Goal: Task Accomplishment & Management: Use online tool/utility

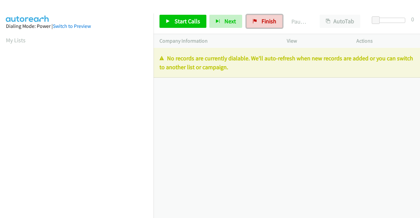
drag, startPoint x: 269, startPoint y: 20, endPoint x: 241, endPoint y: 38, distance: 33.5
click at [269, 20] on span "Finish" at bounding box center [268, 21] width 15 height 8
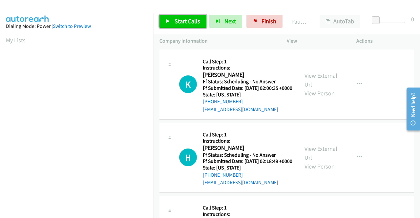
click at [197, 27] on link "Start Calls" at bounding box center [182, 21] width 47 height 13
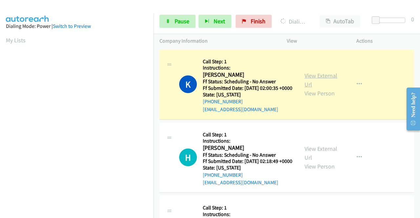
click at [308, 78] on link "View External Url" at bounding box center [320, 80] width 33 height 16
click at [0, 95] on aside "Dialing Mode: Power | Switch to Preview My Lists" at bounding box center [76, 50] width 153 height 363
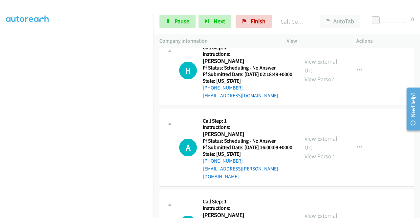
scroll to position [113, 0]
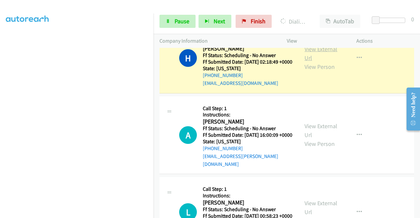
click at [307, 60] on link "View External Url" at bounding box center [320, 53] width 33 height 16
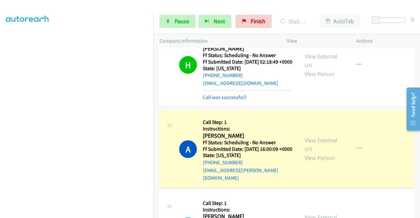
click at [313, 147] on div "View External Url View Person" at bounding box center [321, 149] width 34 height 27
click at [308, 150] on link "View External Url" at bounding box center [320, 144] width 33 height 16
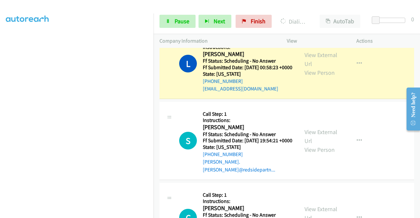
scroll to position [296, 0]
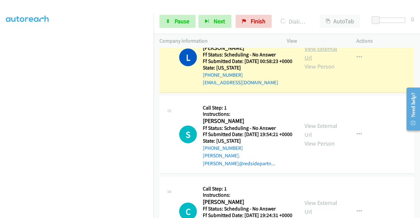
click at [307, 60] on link "View External Url" at bounding box center [320, 53] width 33 height 16
click at [0, 122] on aside "Dialing Mode: Power | Switch to Preview My Lists" at bounding box center [76, 50] width 153 height 363
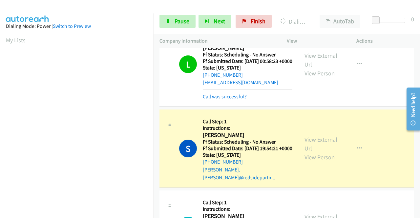
click at [307, 152] on link "View External Url" at bounding box center [320, 144] width 33 height 16
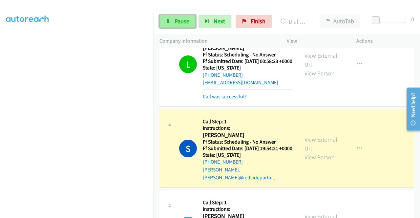
click at [166, 27] on link "Pause" at bounding box center [177, 21] width 36 height 13
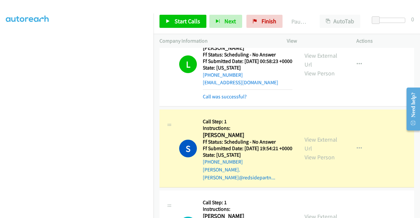
click at [0, 121] on aside "Dialing Mode: Power | Switch to Preview My Lists" at bounding box center [76, 50] width 153 height 363
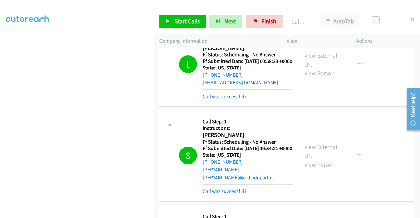
drag, startPoint x: 417, startPoint y: 84, endPoint x: 417, endPoint y: 88, distance: 3.7
click at [417, 83] on main "Need help? Resource Center AutoReach Help Help Get the help you need from our k…" at bounding box center [410, 83] width 19 height 0
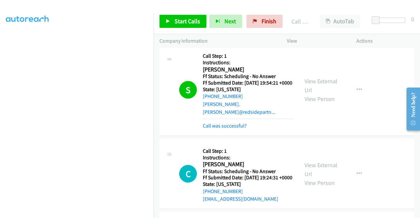
scroll to position [410, 0]
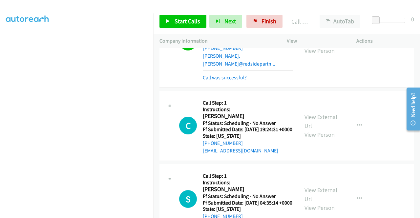
click at [229, 81] on link "Call was successful?" at bounding box center [225, 77] width 44 height 6
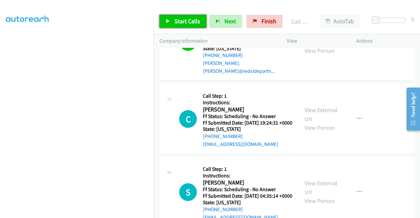
click at [190, 23] on span "Start Calls" at bounding box center [187, 21] width 26 height 8
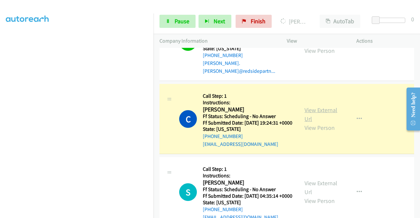
click at [306, 123] on link "View External Url" at bounding box center [320, 114] width 33 height 16
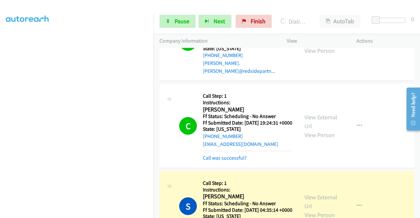
click at [418, 217] on div "+1 415-964-1034 Call failed - Please reload the list and try again The Callbar …" at bounding box center [286, 133] width 266 height 170
click at [417, 213] on div "+1 415-964-1034 Call failed - Please reload the list and try again The Callbar …" at bounding box center [286, 133] width 266 height 170
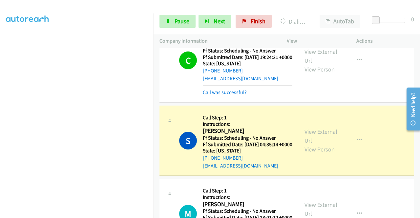
scroll to position [494, 0]
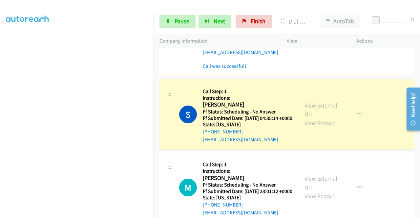
click at [306, 118] on link "View External Url" at bounding box center [320, 110] width 33 height 16
click at [0, 122] on aside "Dialing Mode: Power | Switch to Preview My Lists" at bounding box center [76, 50] width 153 height 363
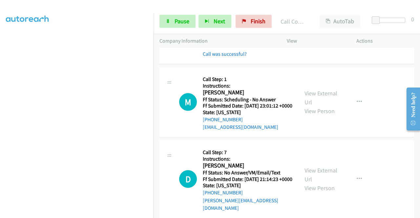
scroll to position [604, 0]
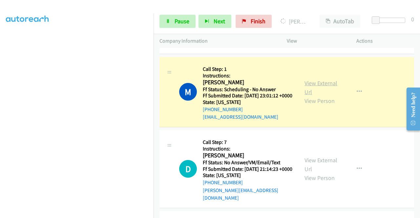
click at [319, 96] on link "View External Url" at bounding box center [320, 87] width 33 height 16
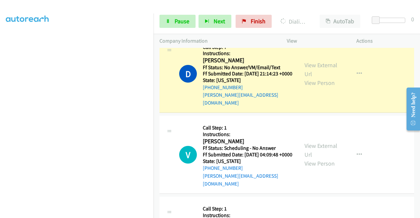
scroll to position [726, 0]
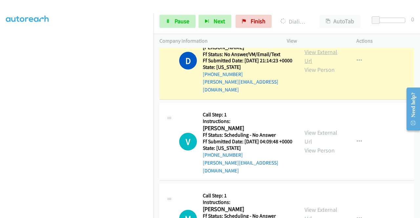
click at [307, 65] on link "View External Url" at bounding box center [320, 56] width 33 height 16
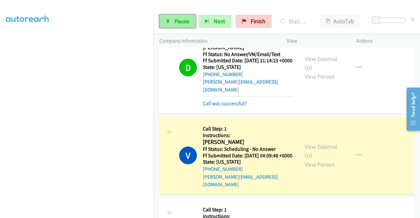
click at [181, 21] on span "Pause" at bounding box center [181, 21] width 15 height 8
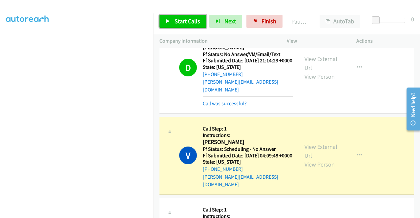
click at [181, 21] on span "Start Calls" at bounding box center [187, 21] width 26 height 8
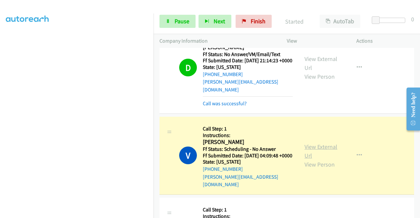
click at [321, 159] on link "View External Url" at bounding box center [320, 151] width 33 height 16
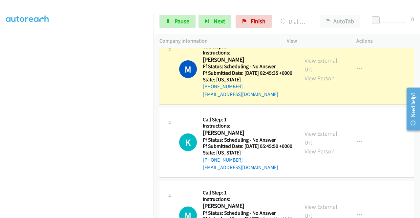
scroll to position [910, 0]
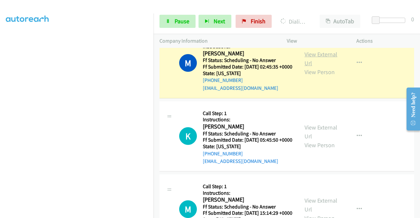
click at [312, 67] on link "View External Url" at bounding box center [320, 58] width 33 height 16
click at [182, 24] on span "Pause" at bounding box center [181, 21] width 15 height 8
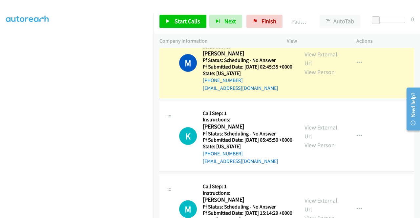
click at [0, 113] on aside "Dialing Mode: Power | Switch to Preview My Lists" at bounding box center [76, 50] width 153 height 363
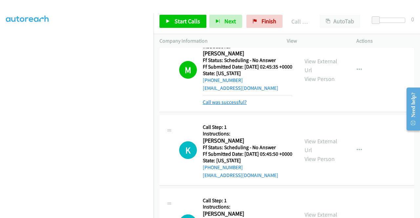
click at [225, 105] on link "Call was successful?" at bounding box center [225, 102] width 44 height 6
click at [190, 21] on span "Start Calls" at bounding box center [187, 21] width 26 height 8
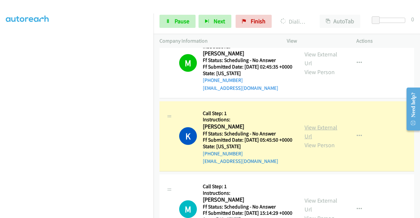
click at [315, 140] on link "View External Url" at bounding box center [320, 132] width 33 height 16
click at [0, 124] on aside "Dialing Mode: Power | Switch to Preview My Lists" at bounding box center [76, 50] width 153 height 363
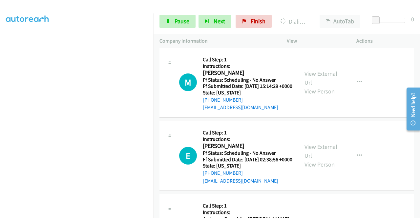
scroll to position [1050, 0]
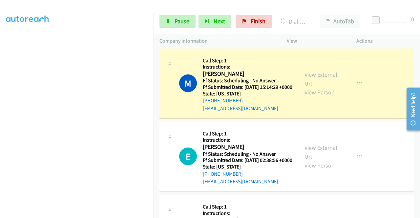
click at [309, 87] on link "View External Url" at bounding box center [320, 79] width 33 height 16
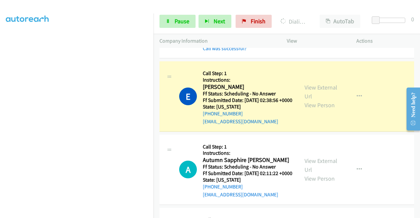
scroll to position [1163, 0]
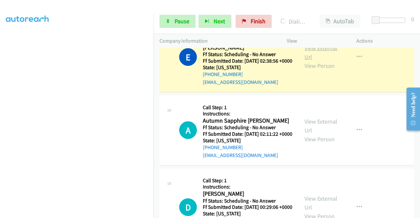
click at [321, 61] on link "View External Url" at bounding box center [320, 52] width 33 height 16
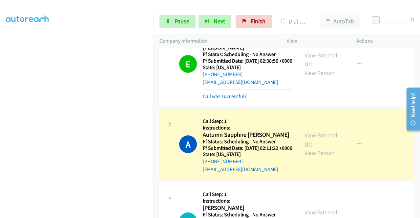
click at [326, 148] on link "View External Url" at bounding box center [320, 139] width 33 height 16
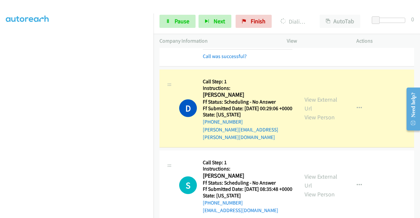
scroll to position [1342, 0]
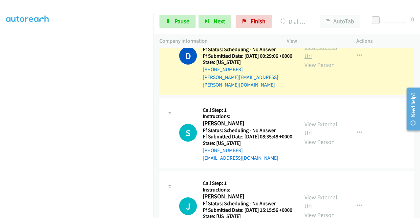
click at [315, 60] on link "View External Url" at bounding box center [320, 51] width 33 height 16
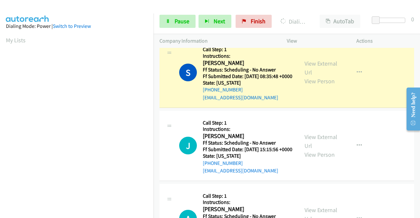
scroll to position [1425, 0]
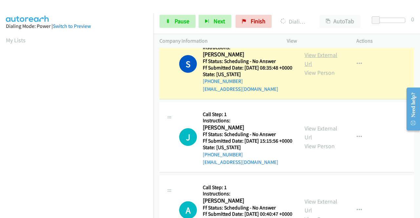
click at [319, 68] on link "View External Url" at bounding box center [320, 59] width 33 height 16
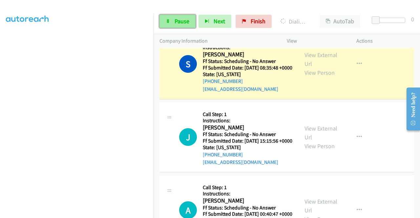
click at [167, 17] on link "Pause" at bounding box center [177, 21] width 36 height 13
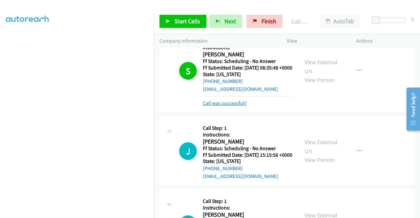
click at [206, 106] on link "Call was successful?" at bounding box center [225, 103] width 44 height 6
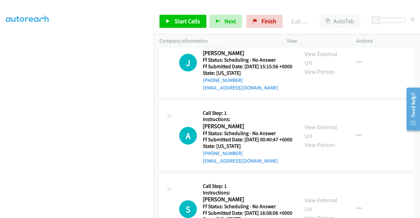
scroll to position [1504, 0]
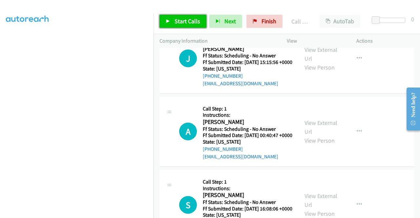
click at [185, 19] on span "Start Calls" at bounding box center [187, 21] width 26 height 8
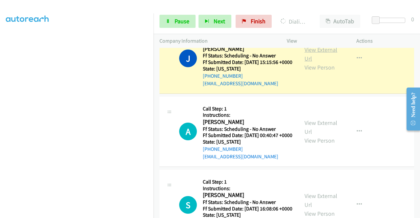
click at [319, 62] on link "View External Url" at bounding box center [320, 54] width 33 height 16
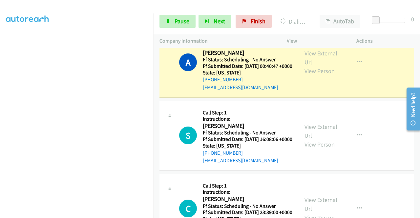
scroll to position [1613, 0]
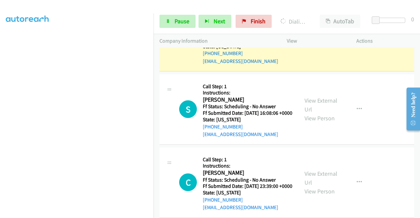
click at [327, 40] on link "View External Url" at bounding box center [320, 31] width 33 height 16
click at [0, 133] on aside "Dialing Mode: Power | Switch to Preview My Lists" at bounding box center [76, 56] width 153 height 363
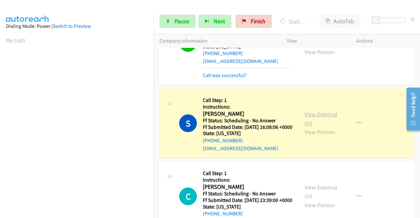
click at [307, 127] on link "View External Url" at bounding box center [320, 118] width 33 height 16
drag, startPoint x: 153, startPoint y: 103, endPoint x: 149, endPoint y: 136, distance: 33.7
click at [149, 136] on nav "Dialing Mode: Power | Switch to Preview My Lists" at bounding box center [77, 122] width 154 height 218
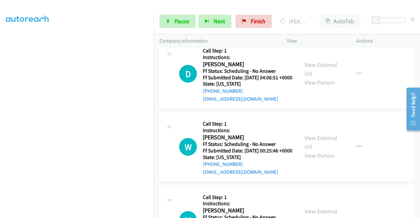
scroll to position [149, 4]
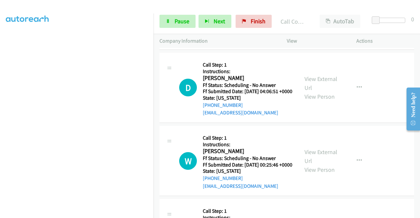
click at [310, 11] on link "View External Url" at bounding box center [320, 3] width 33 height 16
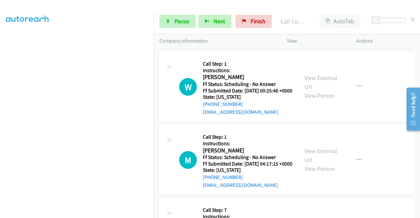
scroll to position [1910, 0]
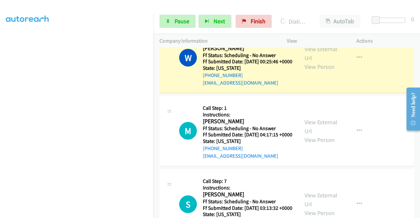
scroll to position [2009, 0]
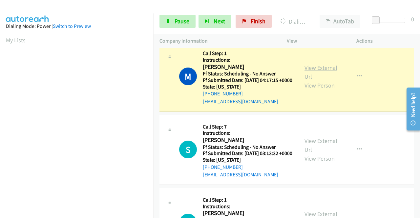
click at [322, 80] on link "View External Url" at bounding box center [320, 72] width 33 height 16
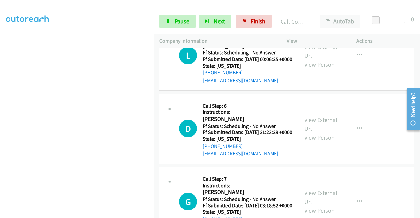
scroll to position [2192, 0]
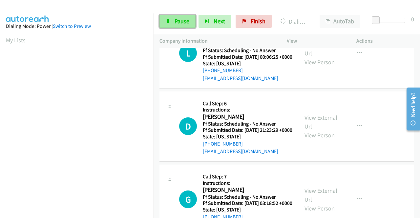
click at [175, 24] on span "Pause" at bounding box center [181, 21] width 15 height 8
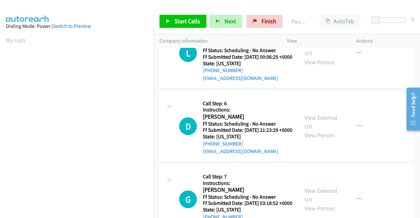
scroll to position [149, 4]
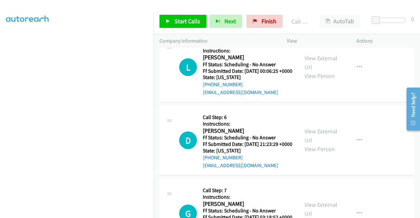
click at [231, 22] on link "Call was successful?" at bounding box center [225, 19] width 44 height 6
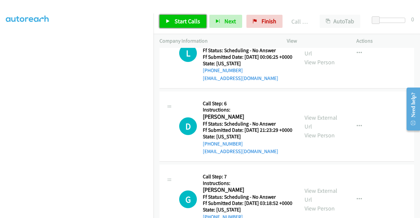
click at [178, 20] on span "Start Calls" at bounding box center [187, 21] width 26 height 8
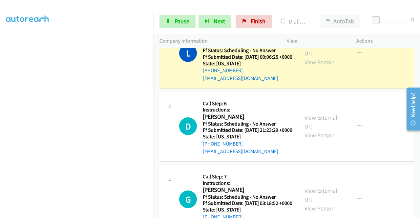
click at [304, 57] on link "View External Url" at bounding box center [320, 49] width 33 height 16
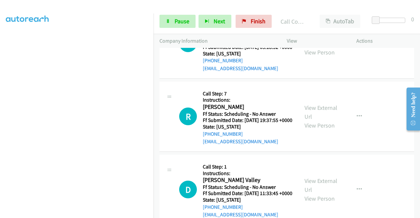
scroll to position [2363, 0]
click at [0, 109] on aside "Dialing Mode: Power | Switch to Preview My Lists" at bounding box center [76, 50] width 153 height 363
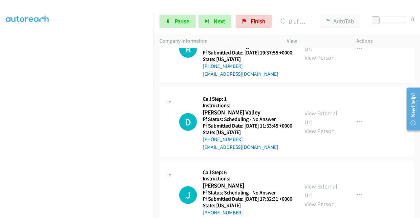
scroll to position [2456, 0]
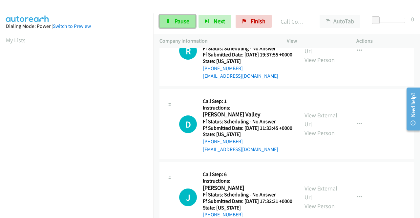
click at [177, 19] on span "Pause" at bounding box center [181, 21] width 15 height 8
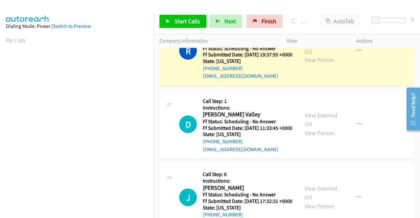
click at [317, 55] on link "View External Url" at bounding box center [320, 46] width 33 height 16
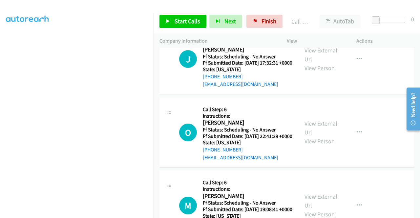
scroll to position [2613, 0]
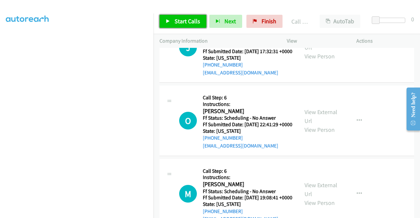
click at [189, 18] on span "Start Calls" at bounding box center [187, 21] width 26 height 8
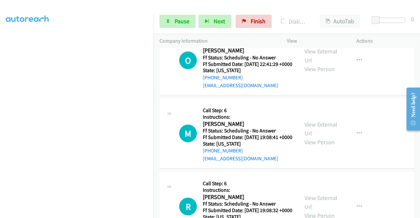
scroll to position [2728, 0]
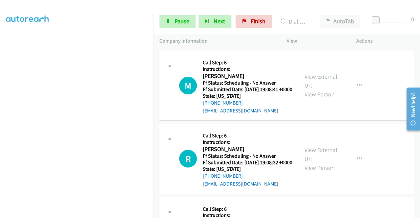
click at [0, 110] on aside "Dialing Mode: Power | Switch to Preview My Lists" at bounding box center [76, 50] width 153 height 363
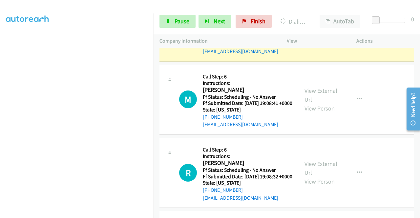
click at [308, 30] on link "View External Url" at bounding box center [320, 22] width 33 height 16
click at [0, 134] on aside "Dialing Mode: Power | Switch to Preview My Lists" at bounding box center [76, 50] width 153 height 363
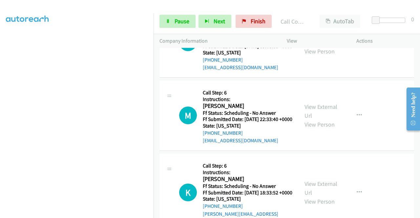
scroll to position [2879, 0]
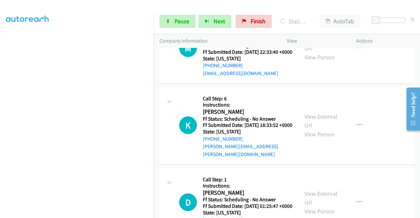
scroll to position [2989, 0]
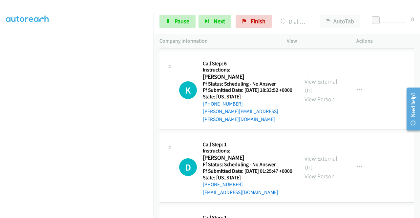
click at [178, 17] on link "Pause" at bounding box center [177, 21] width 36 height 13
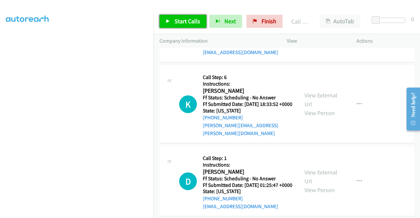
click at [186, 20] on span "Start Calls" at bounding box center [187, 21] width 26 height 8
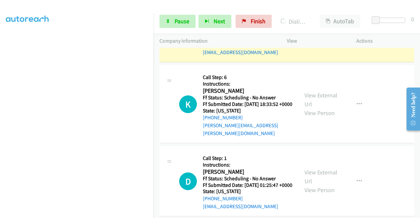
click at [306, 31] on link "View External Url" at bounding box center [320, 22] width 33 height 16
drag, startPoint x: 0, startPoint y: 139, endPoint x: 13, endPoint y: 145, distance: 14.1
click at [0, 139] on aside "Dialing Mode: Power | Switch to Preview My Lists" at bounding box center [76, 50] width 153 height 363
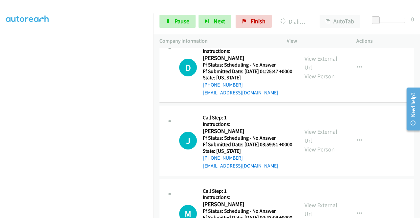
scroll to position [149, 4]
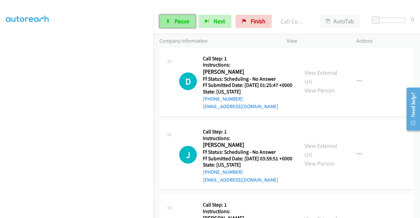
click at [177, 21] on span "Pause" at bounding box center [181, 21] width 15 height 8
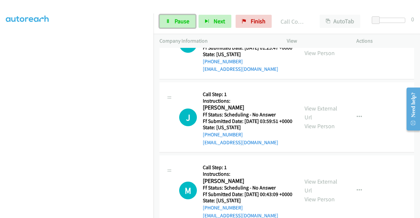
scroll to position [3175, 0]
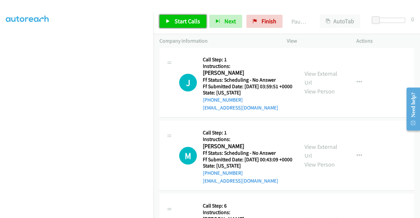
click at [180, 18] on span "Start Calls" at bounding box center [187, 21] width 26 height 8
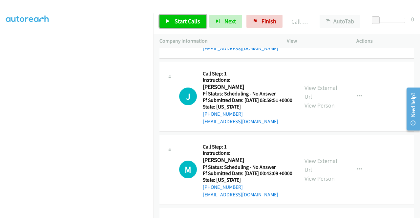
click at [183, 20] on span "Start Calls" at bounding box center [187, 21] width 26 height 8
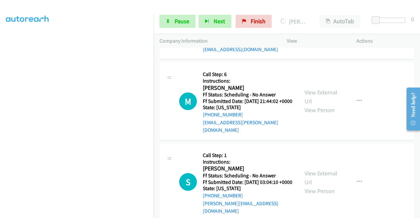
scroll to position [3397, 0]
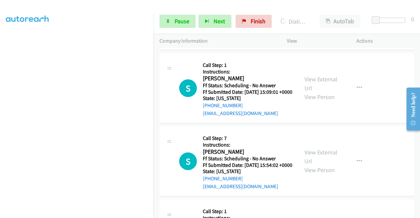
scroll to position [3640, 0]
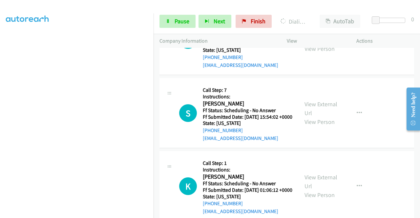
click at [182, 21] on span "Pause" at bounding box center [181, 21] width 15 height 8
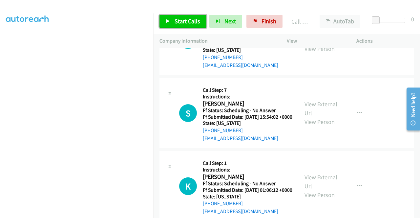
click at [187, 24] on span "Start Calls" at bounding box center [187, 21] width 26 height 8
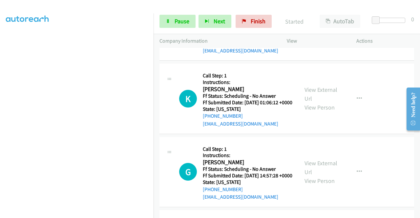
scroll to position [3728, 0]
click at [0, 126] on aside "Dialing Mode: Power | Switch to Preview My Lists" at bounding box center [76, 50] width 153 height 363
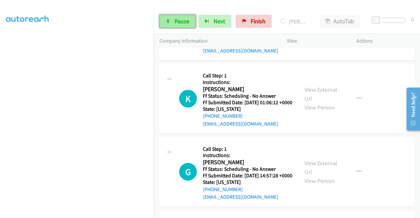
click at [181, 15] on link "Pause" at bounding box center [177, 21] width 36 height 13
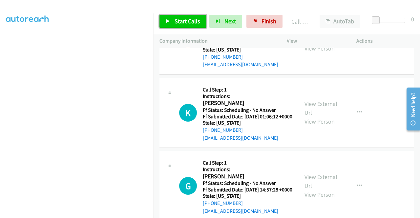
click at [179, 23] on span "Start Calls" at bounding box center [187, 21] width 26 height 8
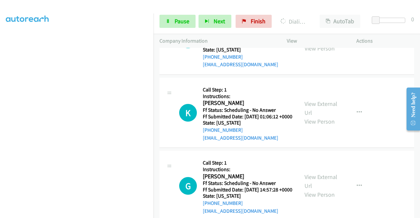
drag, startPoint x: 0, startPoint y: 134, endPoint x: 11, endPoint y: 138, distance: 11.9
click at [0, 134] on aside "Dialing Mode: Power | Switch to Preview My Lists" at bounding box center [76, 50] width 153 height 363
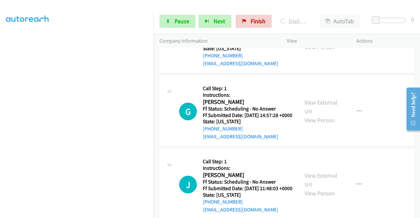
scroll to position [3833, 0]
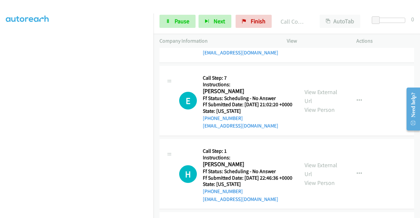
scroll to position [3990, 0]
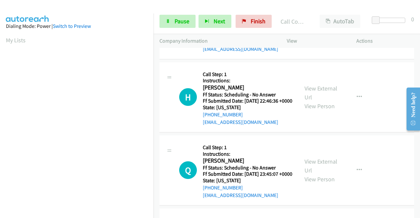
scroll to position [4082, 0]
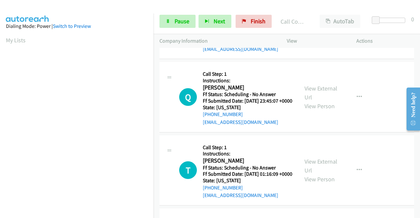
scroll to position [149, 4]
click at [0, 118] on aside "Dialing Mode: Power | Switch to Preview My Lists" at bounding box center [76, 50] width 153 height 363
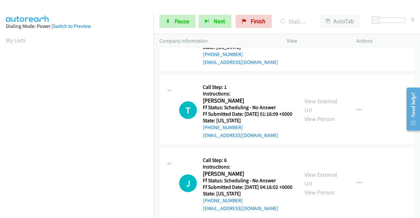
scroll to position [4296, 0]
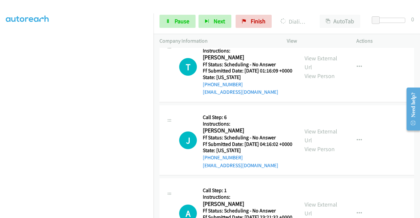
click at [181, 20] on span "Pause" at bounding box center [181, 21] width 15 height 8
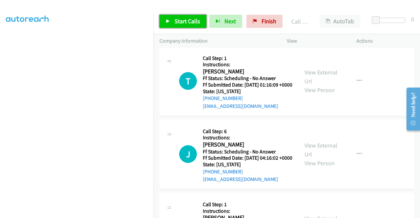
click at [175, 20] on span "Start Calls" at bounding box center [187, 21] width 26 height 8
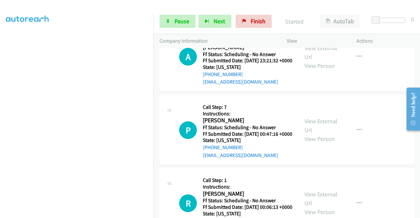
scroll to position [4471, 0]
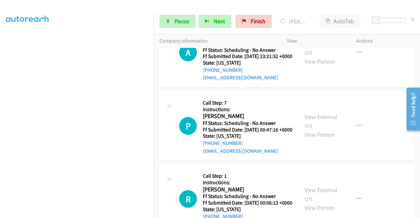
click at [0, 119] on aside "Dialing Mode: Power | Switch to Preview My Lists" at bounding box center [76, 50] width 153 height 363
click at [165, 23] on link "Pause" at bounding box center [177, 21] width 36 height 13
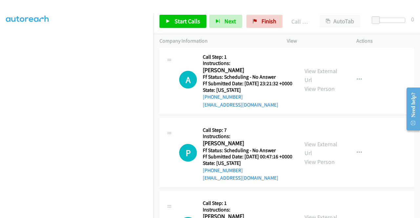
click at [281, 24] on div "Start Calls Pause Next Finish" at bounding box center [222, 21] width 126 height 13
click at [271, 24] on span "Finish" at bounding box center [268, 21] width 15 height 8
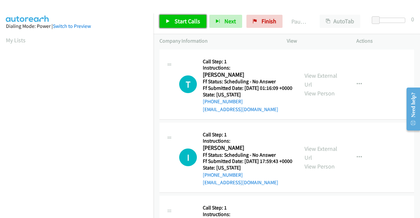
click at [181, 21] on span "Start Calls" at bounding box center [187, 21] width 26 height 8
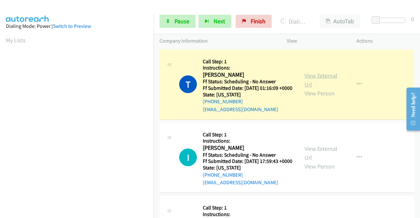
click at [317, 77] on link "View External Url" at bounding box center [320, 80] width 33 height 16
click at [0, 112] on aside "Dialing Mode: Power | Switch to Preview My Lists" at bounding box center [76, 50] width 153 height 363
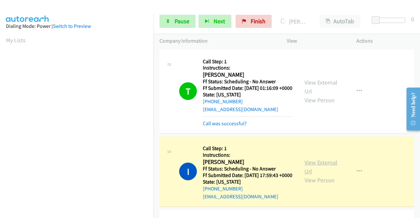
click at [314, 171] on link "View External Url" at bounding box center [320, 167] width 33 height 16
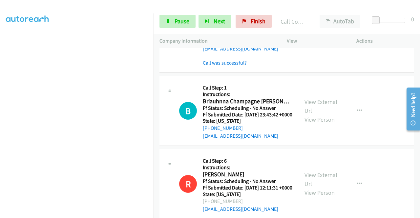
scroll to position [162, 0]
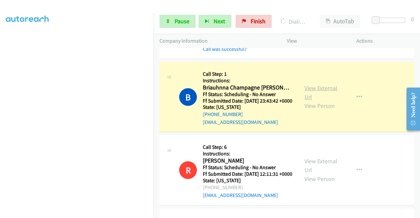
click at [327, 101] on link "View External Url" at bounding box center [320, 92] width 33 height 16
click at [178, 24] on span "Pause" at bounding box center [181, 21] width 15 height 8
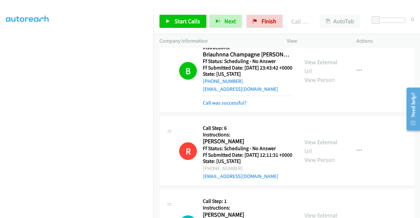
scroll to position [188, 0]
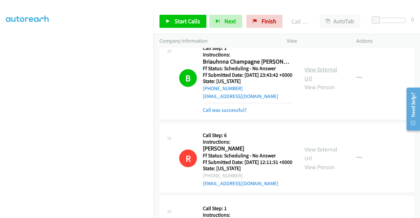
click at [316, 82] on link "View External Url" at bounding box center [320, 74] width 33 height 16
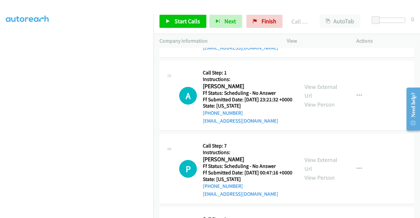
scroll to position [354, 0]
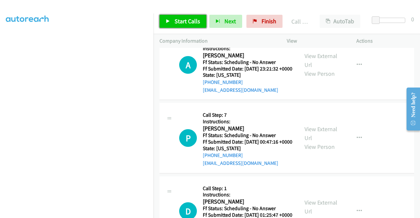
click at [175, 22] on span "Start Calls" at bounding box center [187, 21] width 26 height 8
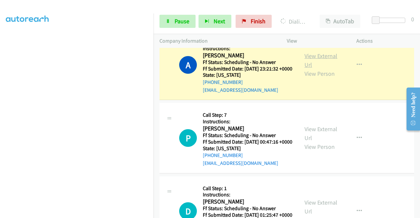
click at [319, 69] on link "View External Url" at bounding box center [320, 60] width 33 height 16
click at [171, 23] on link "Pause" at bounding box center [177, 21] width 36 height 13
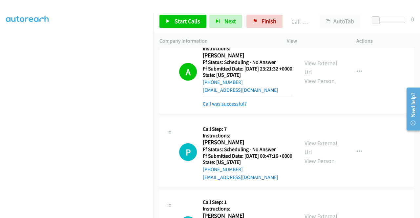
click at [218, 107] on link "Call was successful?" at bounding box center [225, 104] width 44 height 6
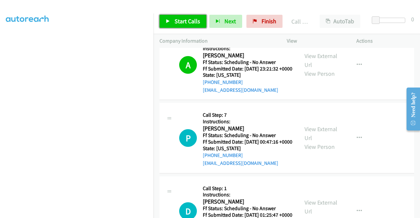
click at [180, 20] on span "Start Calls" at bounding box center [187, 21] width 26 height 8
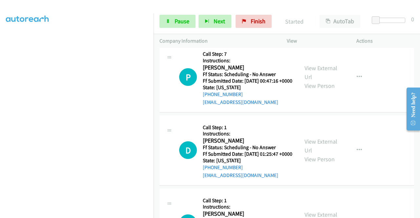
scroll to position [428, 0]
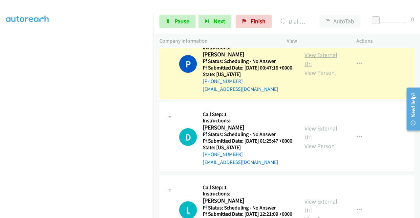
click at [313, 68] on link "View External Url" at bounding box center [320, 59] width 33 height 16
click at [0, 122] on aside "Dialing Mode: Power | Switch to Preview My Lists" at bounding box center [76, 50] width 153 height 363
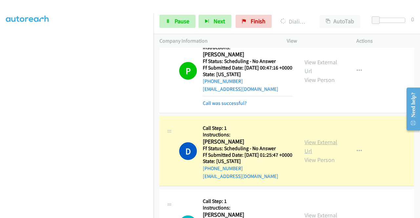
click at [314, 155] on link "View External Url" at bounding box center [320, 146] width 33 height 16
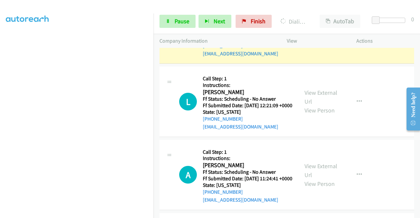
scroll to position [90, 0]
click at [182, 25] on span "Pause" at bounding box center [181, 21] width 15 height 8
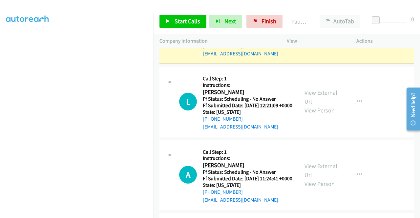
scroll to position [149, 0]
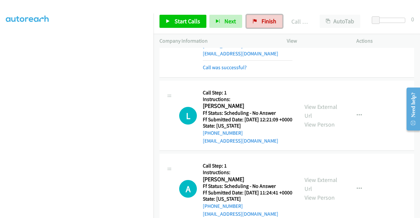
drag, startPoint x: 269, startPoint y: 24, endPoint x: 233, endPoint y: 38, distance: 39.1
click at [269, 24] on span "Finish" at bounding box center [268, 21] width 15 height 8
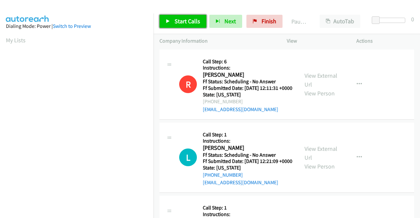
click at [191, 17] on span "Start Calls" at bounding box center [187, 21] width 26 height 8
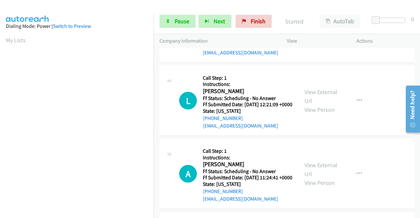
scroll to position [70, 0]
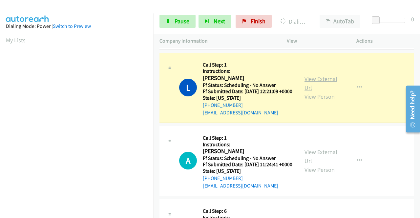
click at [326, 88] on link "View External Url" at bounding box center [320, 83] width 33 height 16
click at [0, 121] on aside "Dialing Mode: Power | Switch to Preview My Lists" at bounding box center [76, 194] width 153 height 363
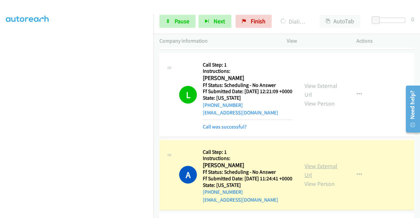
click at [307, 179] on link "View External Url" at bounding box center [320, 170] width 33 height 16
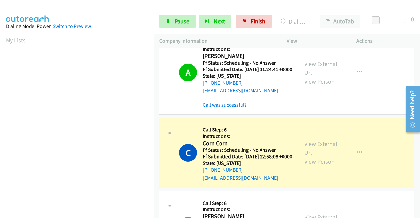
scroll to position [149, 0]
click at [320, 156] on link "View External Url" at bounding box center [320, 148] width 33 height 16
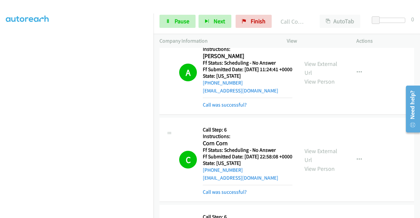
click at [171, 29] on div "Start Calls Pause Next Finish Call Completed AutoTab AutoTab 0" at bounding box center [286, 21] width 266 height 25
click at [176, 20] on span "Pause" at bounding box center [181, 21] width 15 height 8
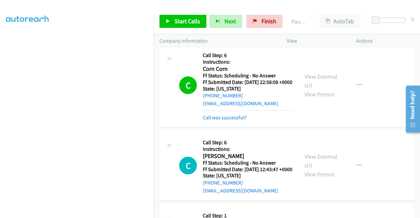
scroll to position [280, 0]
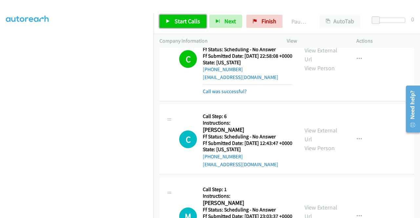
click at [182, 19] on span "Start Calls" at bounding box center [187, 21] width 26 height 8
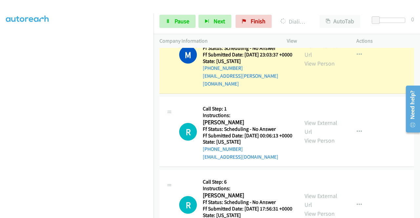
scroll to position [446, 0]
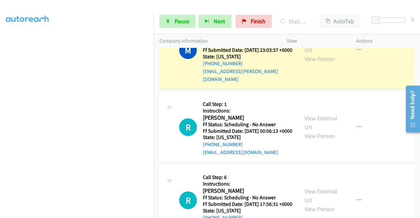
click at [306, 67] on div "View External Url View Person View External Url Email Schedule/Manage Callback …" at bounding box center [335, 50] width 75 height 66
click at [307, 54] on link "View External Url" at bounding box center [320, 45] width 33 height 16
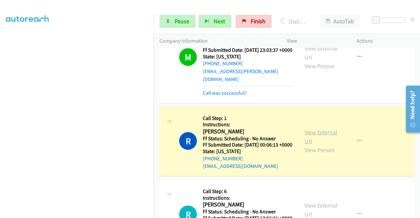
click at [312, 145] on link "View External Url" at bounding box center [320, 137] width 33 height 16
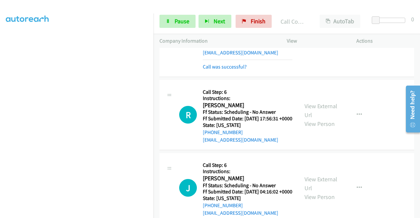
scroll to position [566, 0]
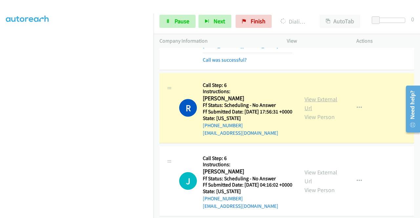
click at [316, 112] on link "View External Url" at bounding box center [320, 103] width 33 height 16
click at [154, 71] on td "R Callback Scheduled Call Step: 1 Instructions: Ryan Denecker America/New_York …" at bounding box center [286, 27] width 266 height 87
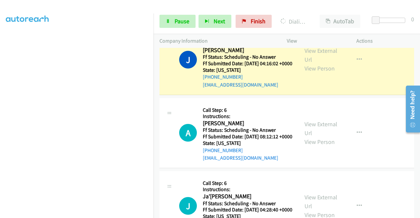
scroll to position [710, 0]
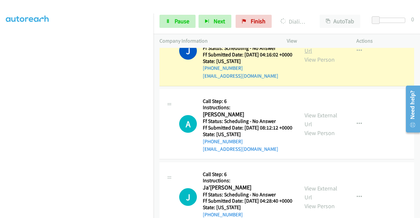
click at [319, 54] on link "View External Url" at bounding box center [320, 46] width 33 height 16
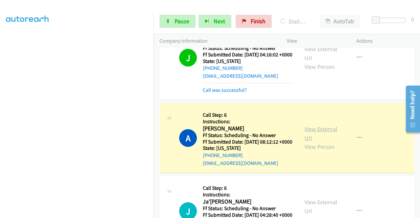
click at [306, 142] on link "View External Url" at bounding box center [320, 133] width 33 height 16
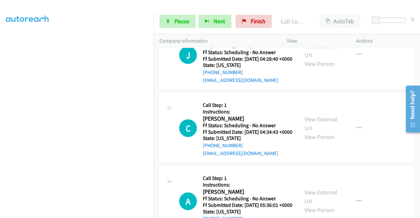
scroll to position [888, 0]
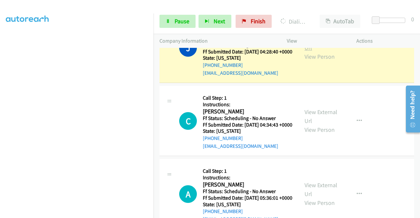
click at [312, 51] on link "View External Url" at bounding box center [320, 43] width 33 height 16
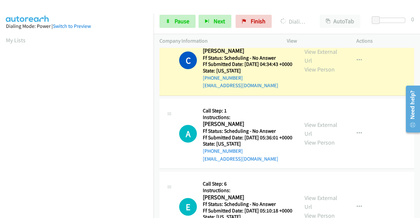
scroll to position [993, 0]
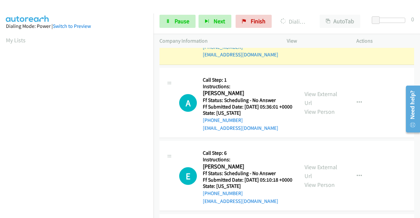
click at [324, 33] on link "View External Url" at bounding box center [320, 25] width 33 height 16
click at [171, 20] on link "Pause" at bounding box center [177, 21] width 36 height 13
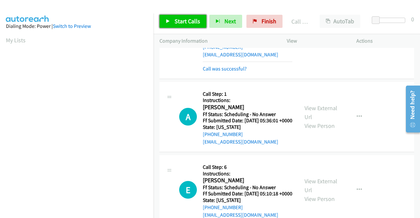
click at [187, 19] on span "Start Calls" at bounding box center [187, 21] width 26 height 8
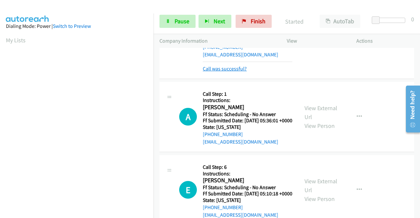
click at [217, 72] on link "Call was successful?" at bounding box center [225, 69] width 44 height 6
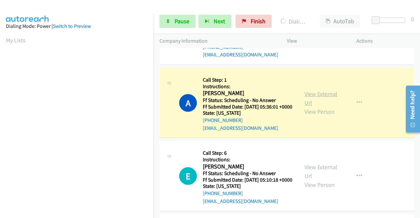
click at [315, 107] on link "View External Url" at bounding box center [320, 98] width 33 height 16
click at [0, 114] on aside "Dialing Mode: Power | Switch to Preview My Lists" at bounding box center [76, 57] width 153 height 363
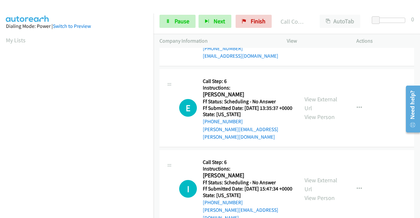
scroll to position [1157, 0]
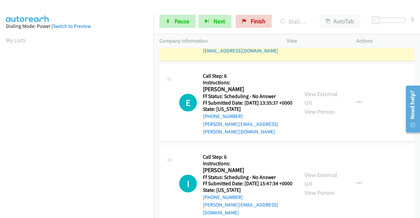
click at [320, 30] on link "View External Url" at bounding box center [320, 21] width 33 height 16
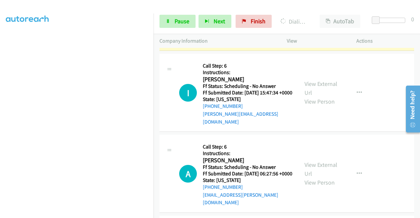
scroll to position [1284, 0]
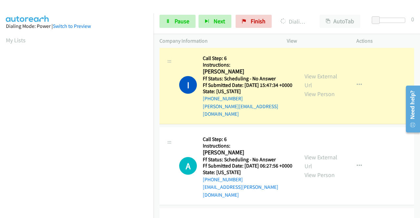
click at [309, 118] on div "View External Url View Person View External Url Email Schedule/Manage Callback …" at bounding box center [335, 85] width 75 height 66
click at [304, 89] on link "View External Url" at bounding box center [320, 80] width 33 height 16
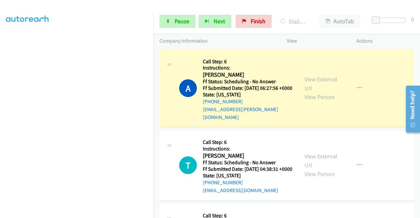
scroll to position [1437, 0]
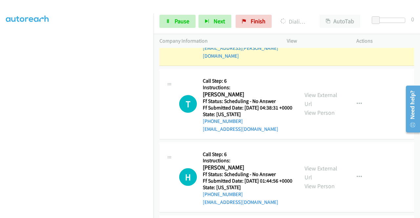
click at [313, 30] on link "View External Url" at bounding box center [320, 22] width 33 height 16
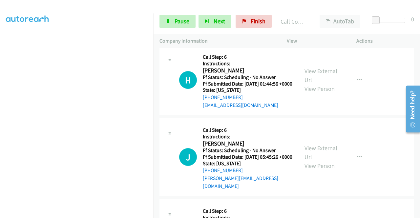
scroll to position [1545, 0]
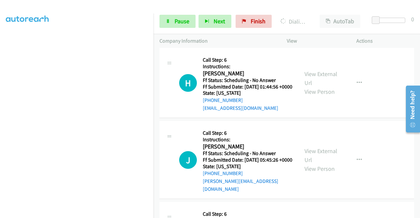
click at [308, 13] on link "View External Url" at bounding box center [320, 5] width 33 height 16
click at [0, 136] on aside "Dialing Mode: Power | Switch to Preview My Lists" at bounding box center [76, 58] width 153 height 363
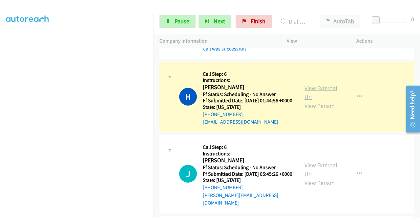
click at [306, 101] on link "View External Url" at bounding box center [320, 92] width 33 height 16
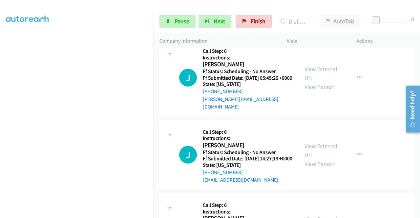
scroll to position [0, 0]
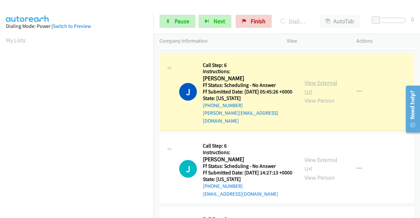
click at [312, 95] on link "View External Url" at bounding box center [320, 87] width 33 height 16
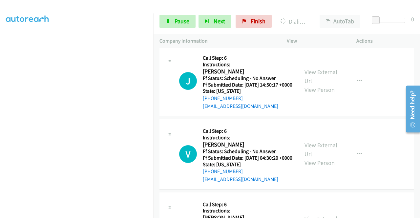
scroll to position [141, 0]
click at [178, 23] on span "Pause" at bounding box center [181, 21] width 15 height 8
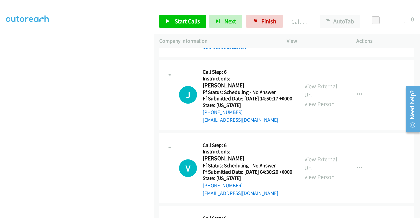
click at [304, 18] on link "View External Url" at bounding box center [320, 10] width 33 height 16
click at [237, 50] on link "Call was successful?" at bounding box center [225, 47] width 44 height 6
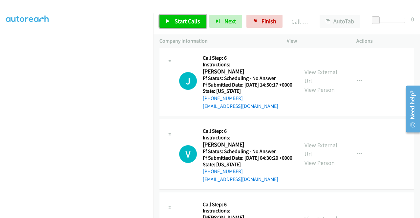
click at [181, 22] on span "Start Calls" at bounding box center [187, 21] width 26 height 8
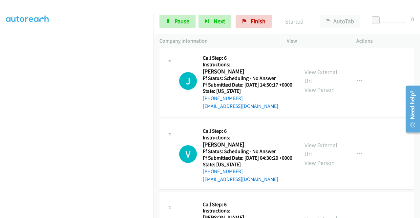
click at [419, 215] on div "+1 415-964-1034 Call failed - Please reload the list and try again The Callbar …" at bounding box center [286, 133] width 266 height 170
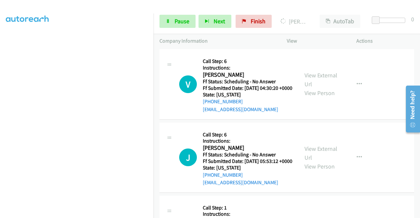
scroll to position [1912, 0]
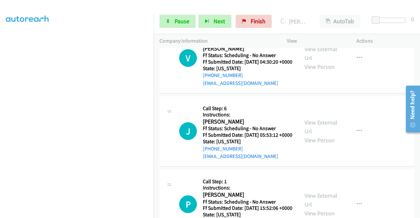
click at [0, 111] on aside "Dialing Mode: Power | Switch to Preview My Lists" at bounding box center [76, 54] width 153 height 363
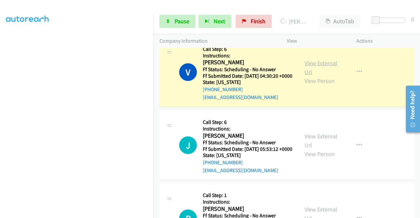
click at [304, 76] on link "View External Url" at bounding box center [320, 67] width 33 height 16
click at [102, 213] on section at bounding box center [77, 63] width 142 height 314
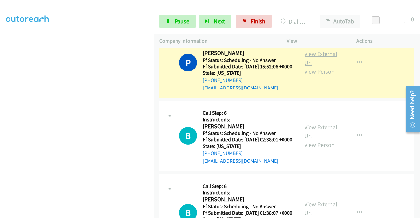
click at [330, 67] on link "View External Url" at bounding box center [320, 58] width 33 height 16
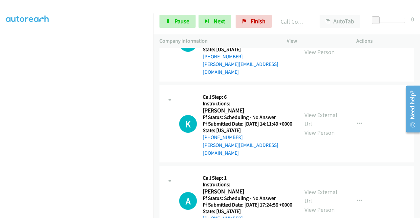
scroll to position [2284, 0]
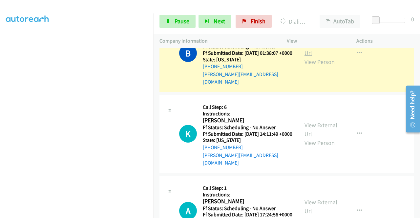
click at [310, 57] on link "View External Url" at bounding box center [320, 48] width 33 height 16
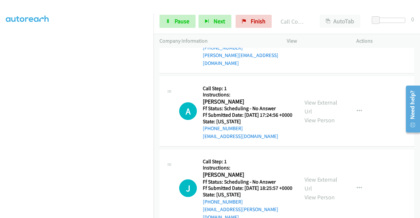
scroll to position [2404, 0]
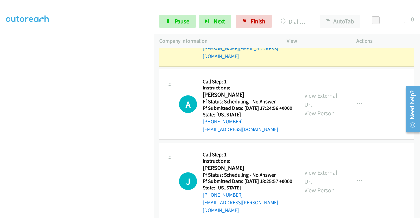
click at [312, 31] on link "View External Url" at bounding box center [320, 23] width 33 height 16
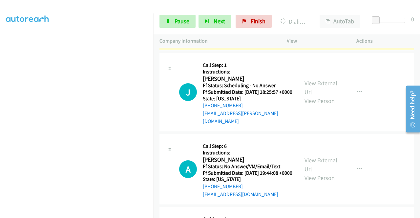
scroll to position [2498, 0]
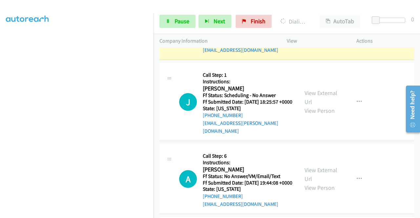
click at [310, 29] on link "View External Url" at bounding box center [320, 20] width 33 height 16
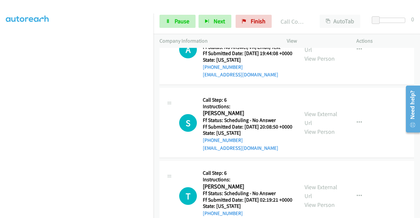
scroll to position [2642, 0]
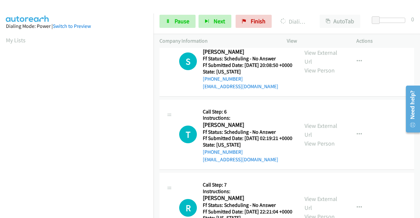
scroll to position [2756, 0]
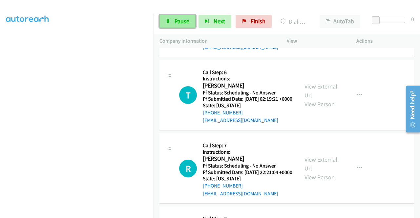
click at [172, 23] on link "Pause" at bounding box center [177, 21] width 36 height 13
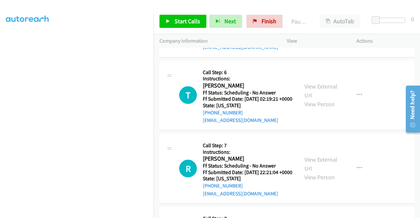
click at [0, 65] on aside "Dialing Mode: Power | Switch to Preview My Lists" at bounding box center [76, 50] width 153 height 363
click at [0, 119] on aside "Dialing Mode: Power | Switch to Preview My Lists" at bounding box center [76, 56] width 153 height 363
click at [0, 87] on aside "Dialing Mode: Power | Switch to Preview My Lists" at bounding box center [76, 50] width 153 height 363
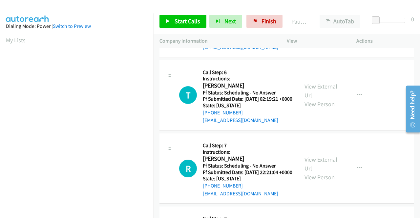
scroll to position [149, 0]
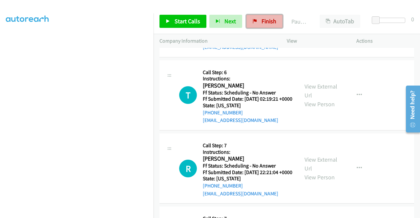
click at [271, 15] on link "Finish" at bounding box center [264, 21] width 36 height 13
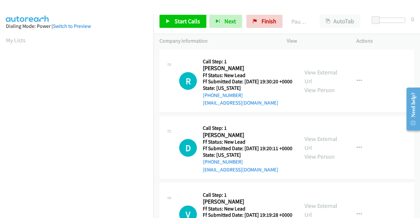
click at [294, 107] on div "R Callback Scheduled Call Step: 1 [PERSON_NAME] America/New_York Ff Status: New…" at bounding box center [228, 81] width 139 height 52
click at [175, 19] on span "Start Calls" at bounding box center [187, 21] width 26 height 8
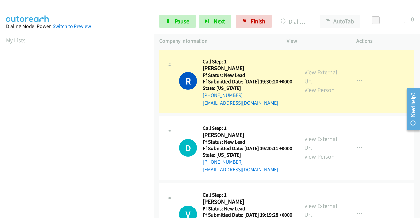
click at [307, 74] on link "View External Url" at bounding box center [320, 77] width 33 height 16
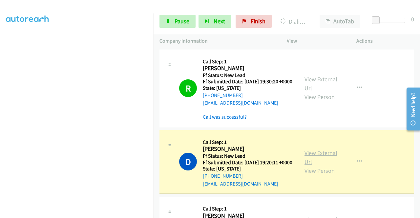
click at [308, 159] on link "View External Url" at bounding box center [320, 157] width 33 height 16
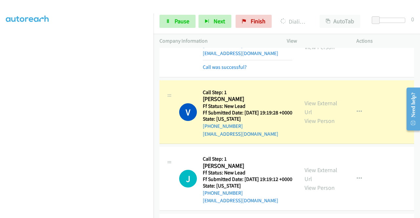
scroll to position [131, 0]
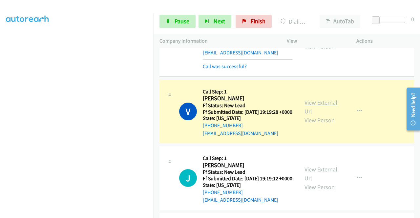
click at [306, 114] on link "View External Url" at bounding box center [320, 107] width 33 height 16
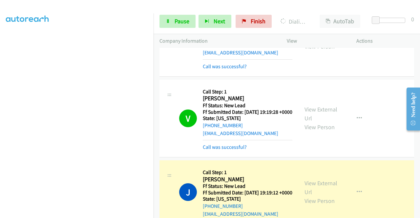
scroll to position [149, 0]
click at [316, 196] on link "View External Url" at bounding box center [320, 187] width 33 height 16
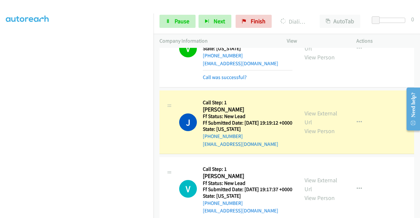
scroll to position [245, 0]
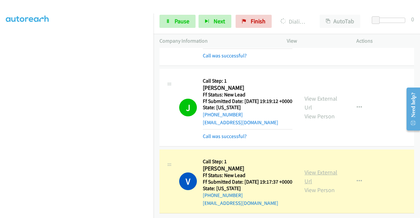
click at [318, 177] on link "View External Url" at bounding box center [320, 176] width 33 height 16
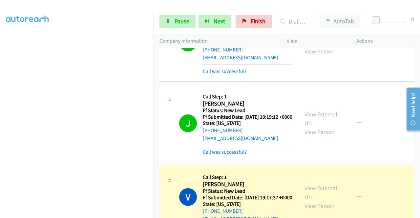
scroll to position [259, 0]
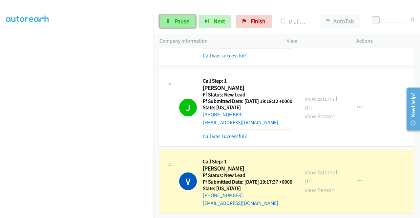
click at [168, 22] on icon at bounding box center [168, 21] width 5 height 5
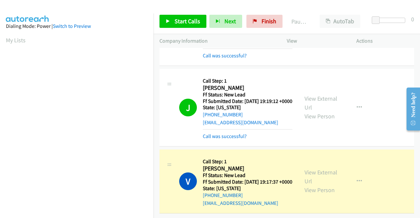
scroll to position [149, 0]
click at [0, 76] on aside "Dialing Mode: Power | Switch to Preview My Lists" at bounding box center [76, 50] width 153 height 363
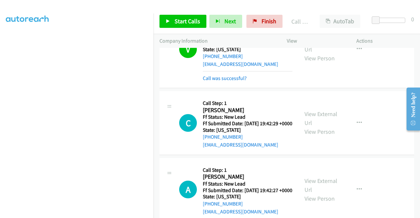
scroll to position [339, 0]
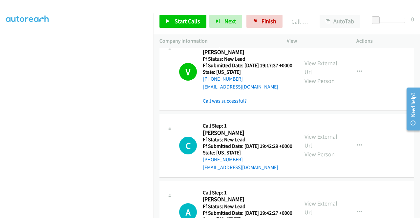
click at [220, 104] on link "Call was successful?" at bounding box center [225, 101] width 44 height 6
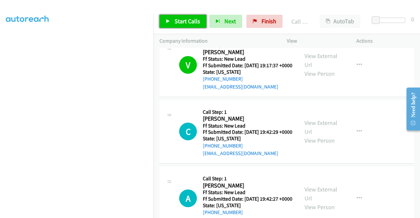
click at [182, 22] on span "Start Calls" at bounding box center [187, 21] width 26 height 8
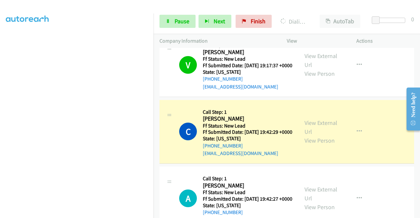
click at [309, 152] on div "View External Url View Person View External Url Email Schedule/Manage Callback …" at bounding box center [335, 132] width 75 height 52
click at [305, 135] on link "View External Url" at bounding box center [320, 127] width 33 height 16
click at [0, 108] on aside "Dialing Mode: Power | Switch to Preview My Lists" at bounding box center [76, 50] width 153 height 363
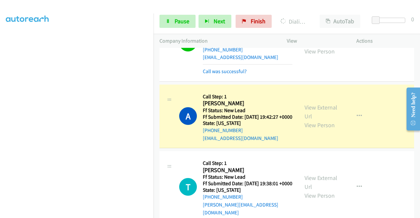
scroll to position [439, 0]
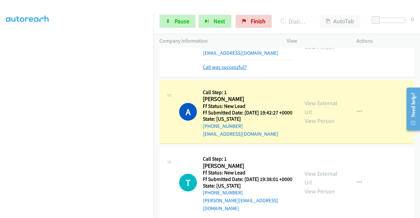
click at [232, 70] on link "Call was successful?" at bounding box center [225, 67] width 44 height 6
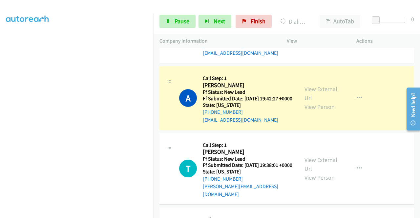
click at [356, 34] on icon "button" at bounding box center [358, 31] width 5 height 5
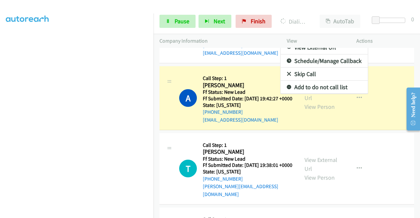
click at [307, 94] on link "Add to do not call list" at bounding box center [323, 87] width 87 height 13
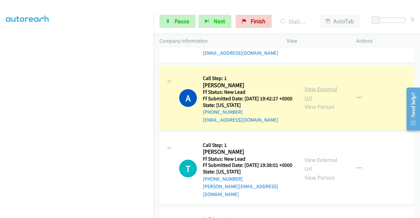
click at [310, 102] on link "View External Url" at bounding box center [320, 93] width 33 height 16
click at [0, 146] on aside "Dialing Mode: Power | Switch to Preview My Lists" at bounding box center [76, 50] width 153 height 363
click at [177, 18] on span "Pause" at bounding box center [181, 21] width 15 height 8
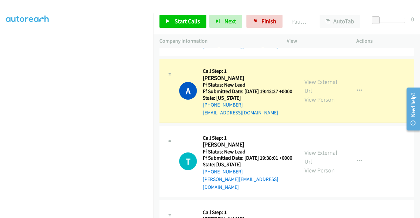
scroll to position [450, 0]
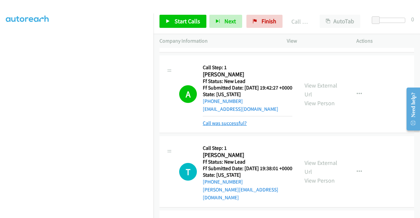
click at [228, 126] on link "Call was successful?" at bounding box center [225, 123] width 44 height 6
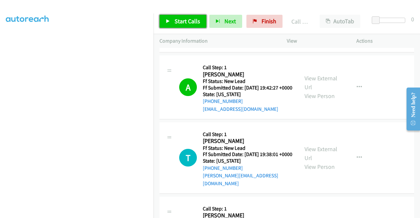
click at [178, 15] on link "Start Calls" at bounding box center [182, 21] width 47 height 13
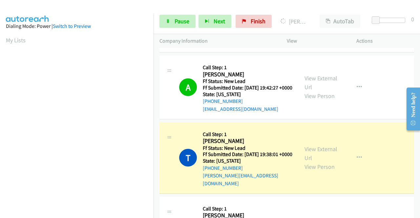
scroll to position [149, 0]
click at [309, 162] on link "View External Url" at bounding box center [320, 153] width 33 height 16
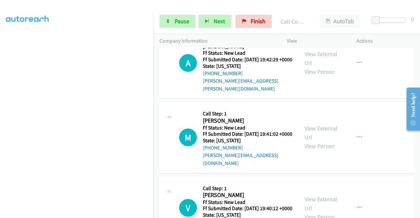
scroll to position [638, 0]
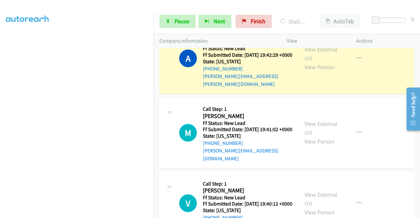
click at [0, 107] on aside "Dialing Mode: Power | Switch to Preview My Lists" at bounding box center [76, 50] width 153 height 363
click at [312, 62] on link "View External Url" at bounding box center [320, 54] width 33 height 16
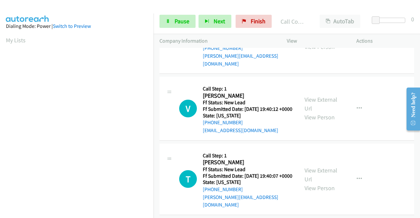
scroll to position [747, 0]
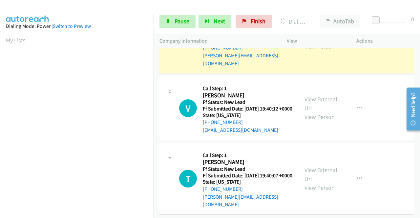
click at [313, 41] on link "View External Url" at bounding box center [320, 33] width 33 height 16
click at [5, 131] on aside "Dialing Mode: Power | Switch to Preview My Lists" at bounding box center [76, 50] width 153 height 363
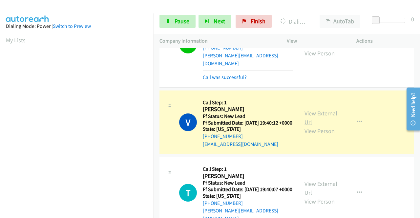
click at [308, 126] on link "View External Url" at bounding box center [320, 117] width 33 height 16
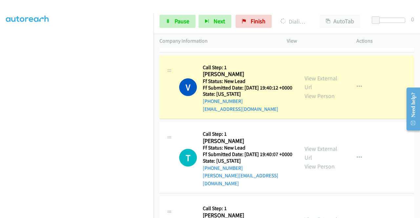
scroll to position [794, 0]
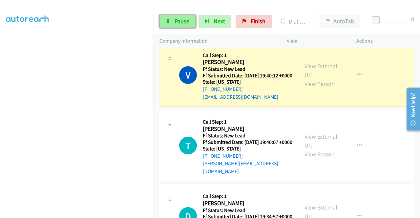
click at [170, 25] on link "Pause" at bounding box center [177, 21] width 36 height 13
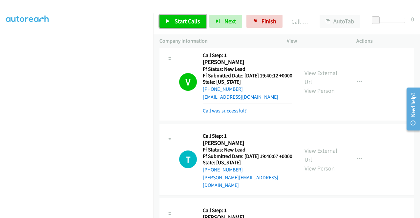
click at [176, 22] on span "Start Calls" at bounding box center [187, 21] width 26 height 8
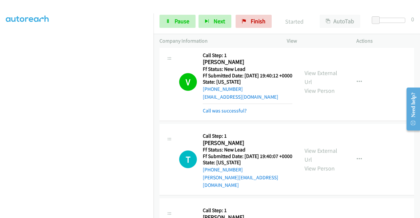
click at [236, 115] on mb0 "Call was successful?" at bounding box center [247, 109] width 89 height 11
click at [229, 114] on link "Call was successful?" at bounding box center [225, 111] width 44 height 6
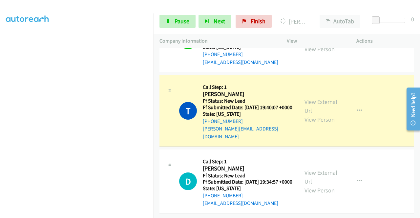
scroll to position [885, 0]
click at [312, 98] on link "View External Url" at bounding box center [320, 106] width 33 height 16
click at [0, 120] on aside "Dialing Mode: Power | Switch to Preview My Lists" at bounding box center [76, 50] width 153 height 363
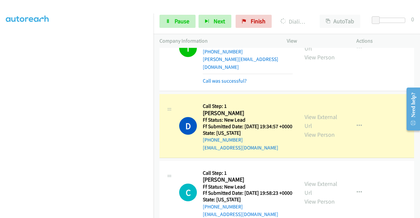
scroll to position [920, 0]
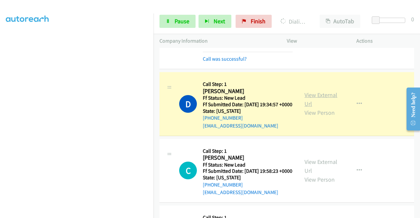
click at [322, 108] on link "View External Url" at bounding box center [320, 99] width 33 height 16
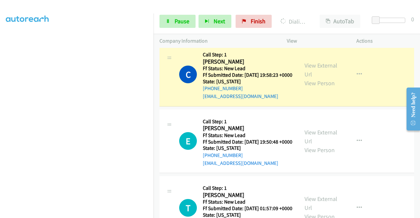
scroll to position [1063, 0]
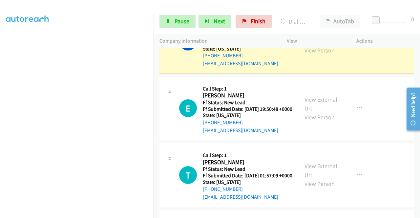
click at [304, 45] on link "View External Url" at bounding box center [320, 37] width 33 height 16
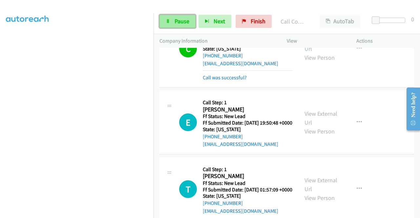
click at [174, 18] on link "Pause" at bounding box center [177, 21] width 36 height 13
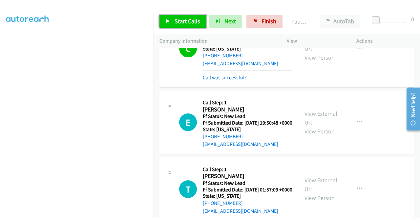
click at [174, 18] on link "Start Calls" at bounding box center [182, 21] width 47 height 13
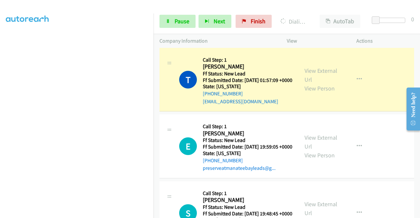
scroll to position [1234, 0]
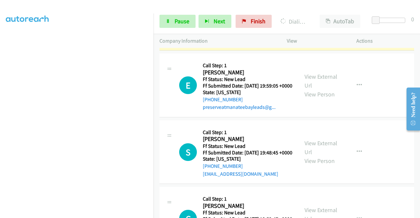
click at [321, 32] on div "View External Url View Person" at bounding box center [321, 18] width 34 height 27
click at [314, 22] on link "View External Url" at bounding box center [320, 14] width 33 height 16
click at [0, 125] on aside "Dialing Mode: Power | Switch to Preview My Lists" at bounding box center [76, 50] width 153 height 363
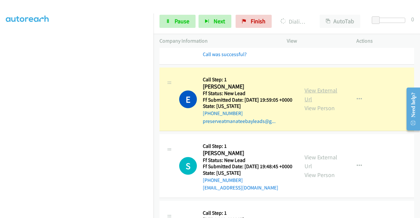
click at [323, 103] on link "View External Url" at bounding box center [320, 95] width 33 height 16
click at [162, 16] on link "Pause" at bounding box center [177, 21] width 36 height 13
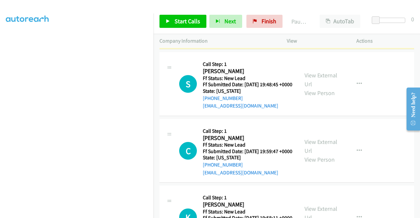
scroll to position [0, 0]
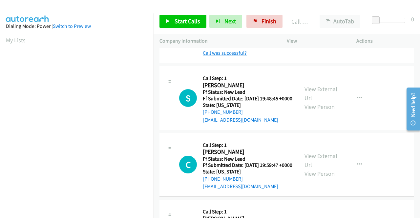
click at [233, 56] on link "Call was successful?" at bounding box center [225, 53] width 44 height 6
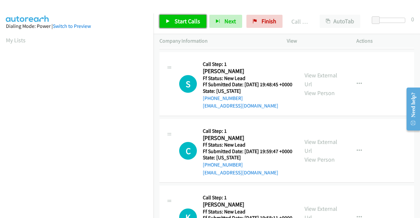
click at [176, 16] on link "Start Calls" at bounding box center [182, 21] width 47 height 13
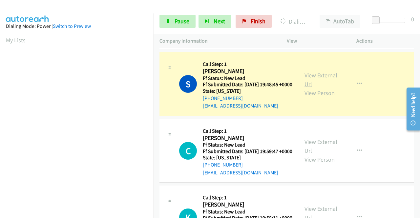
click at [306, 88] on link "View External Url" at bounding box center [320, 79] width 33 height 16
click at [0, 142] on aside "Dialing Mode: Power | Switch to Preview My Lists" at bounding box center [76, 50] width 153 height 363
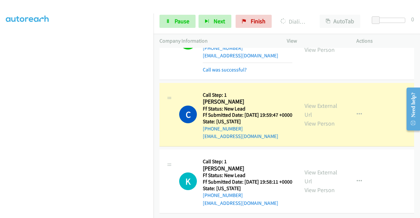
scroll to position [1465, 0]
click at [315, 102] on link "View External Url" at bounding box center [320, 110] width 33 height 16
click at [169, 24] on link "Pause" at bounding box center [177, 21] width 36 height 13
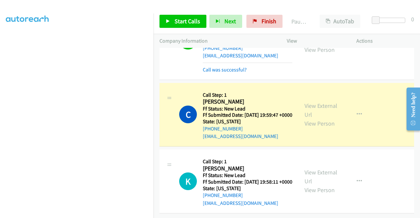
scroll to position [0, 0]
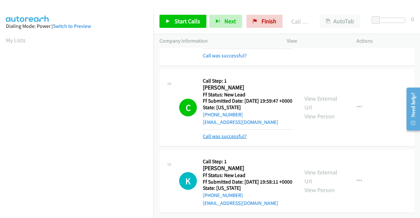
click at [240, 139] on link "Call was successful?" at bounding box center [225, 136] width 44 height 6
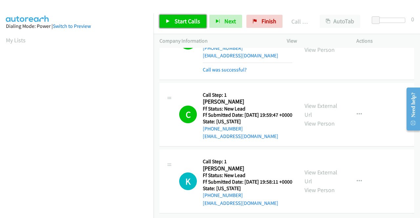
click at [187, 23] on span "Start Calls" at bounding box center [187, 21] width 26 height 8
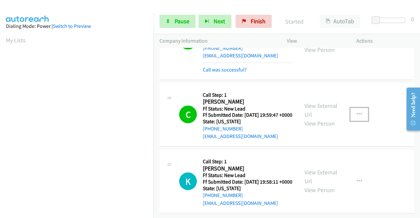
click at [357, 112] on icon "button" at bounding box center [358, 114] width 5 height 5
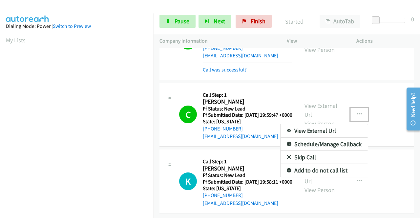
click at [297, 164] on link "Add to do not call list" at bounding box center [323, 170] width 87 height 13
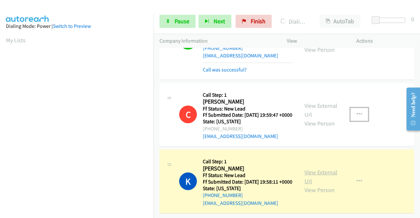
click at [317, 168] on link "View External Url" at bounding box center [320, 176] width 33 height 16
click at [0, 110] on aside "Dialing Mode: Power | Switch to Preview My Lists" at bounding box center [76, 50] width 153 height 363
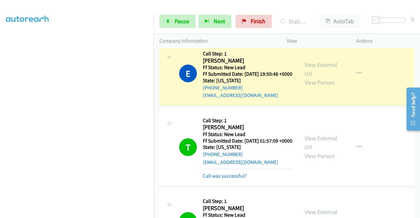
scroll to position [1105, 0]
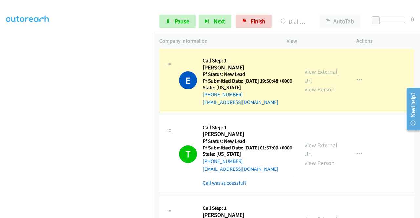
click at [305, 84] on link "View External Url" at bounding box center [320, 76] width 33 height 16
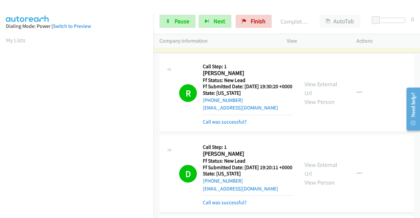
scroll to position [0, 0]
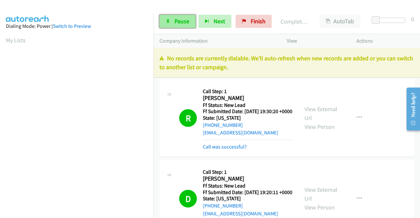
click at [174, 17] on link "Pause" at bounding box center [177, 21] width 36 height 13
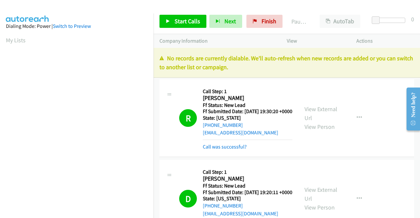
click at [361, 86] on div "View External Url View Person View External Url Email Schedule/Manage Callback …" at bounding box center [335, 118] width 75 height 66
click at [255, 18] on link "Finish" at bounding box center [264, 21] width 36 height 13
